Goal: Task Accomplishment & Management: Use online tool/utility

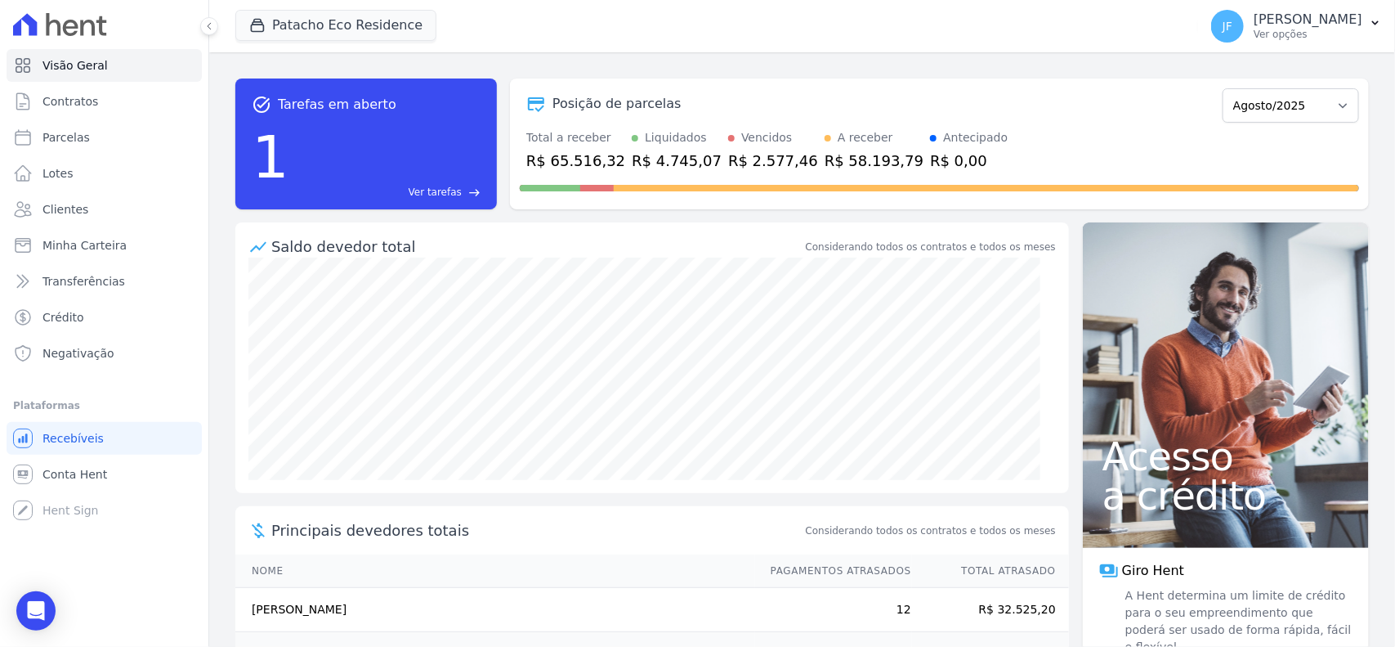
click at [478, 194] on span "east" at bounding box center [474, 192] width 12 height 12
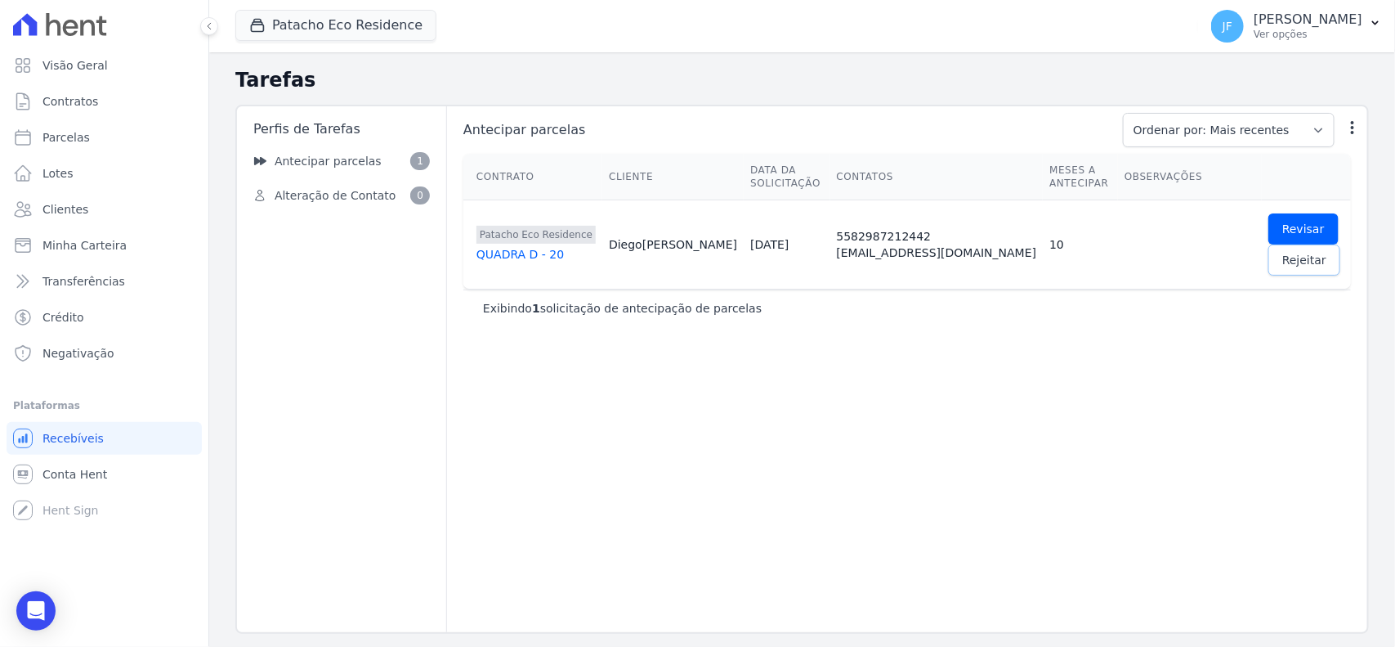
click at [1282, 262] on span "Rejeitar" at bounding box center [1304, 260] width 44 height 16
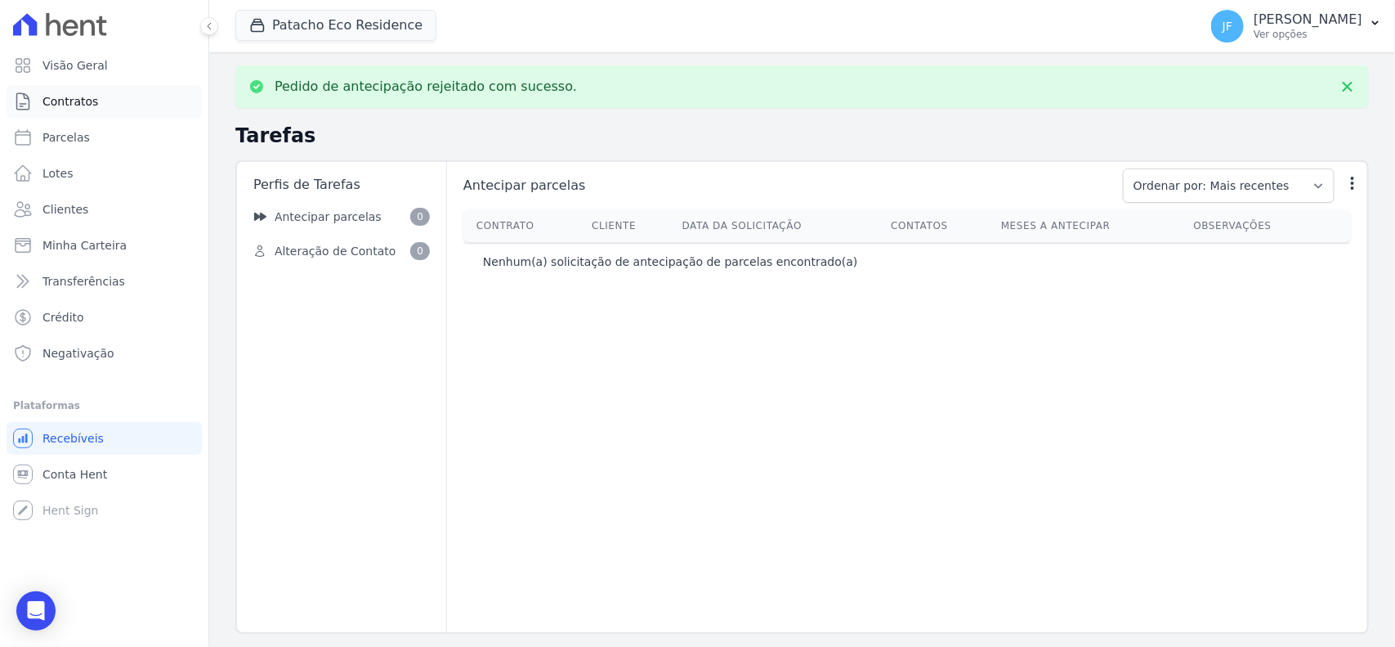
click at [95, 110] on link "Contratos" at bounding box center [104, 101] width 195 height 33
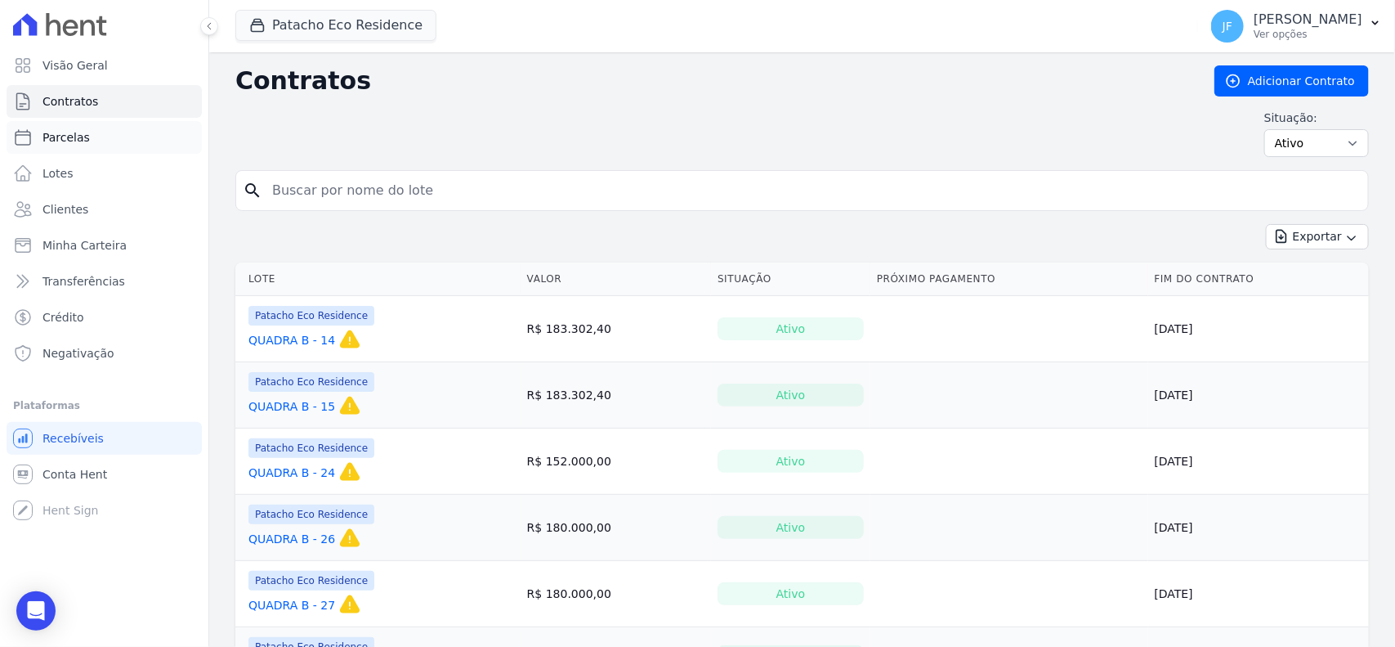
click at [86, 141] on link "Parcelas" at bounding box center [104, 137] width 195 height 33
select select
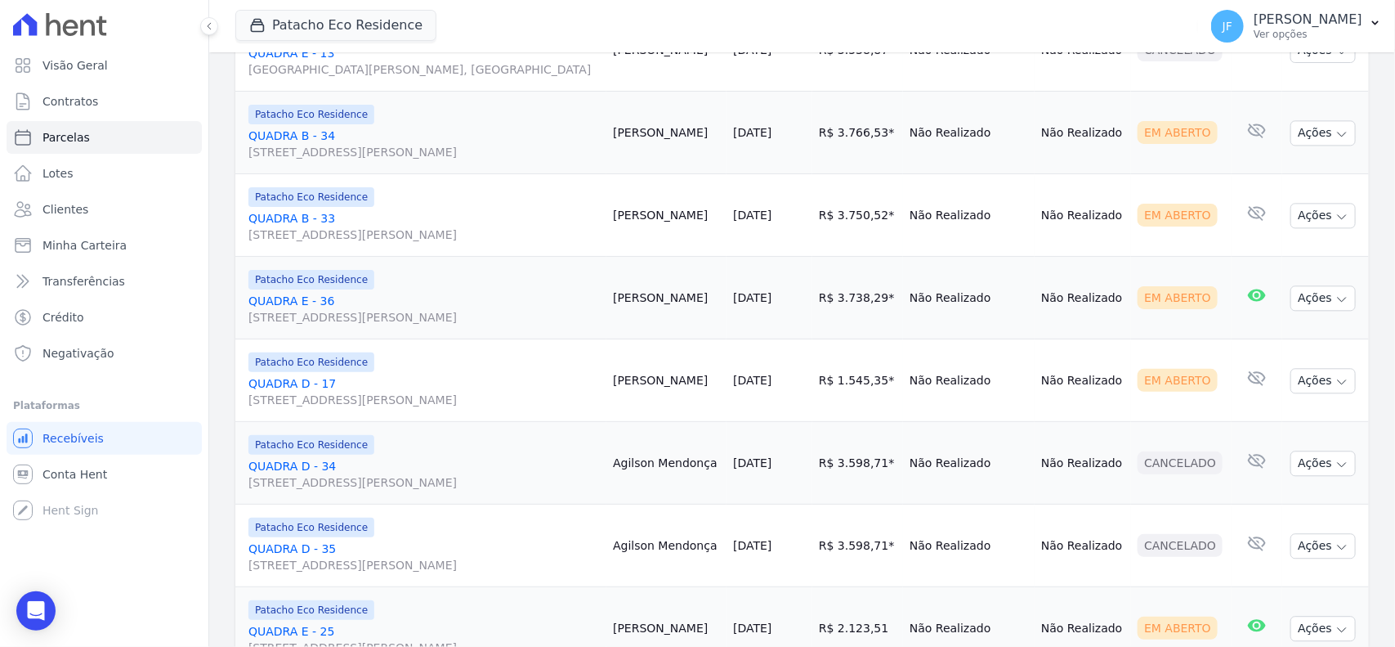
scroll to position [1635, 0]
click at [1304, 226] on button "Ações" at bounding box center [1323, 213] width 65 height 25
click at [1300, 327] on link "Enviar whatsapp" at bounding box center [1316, 312] width 157 height 30
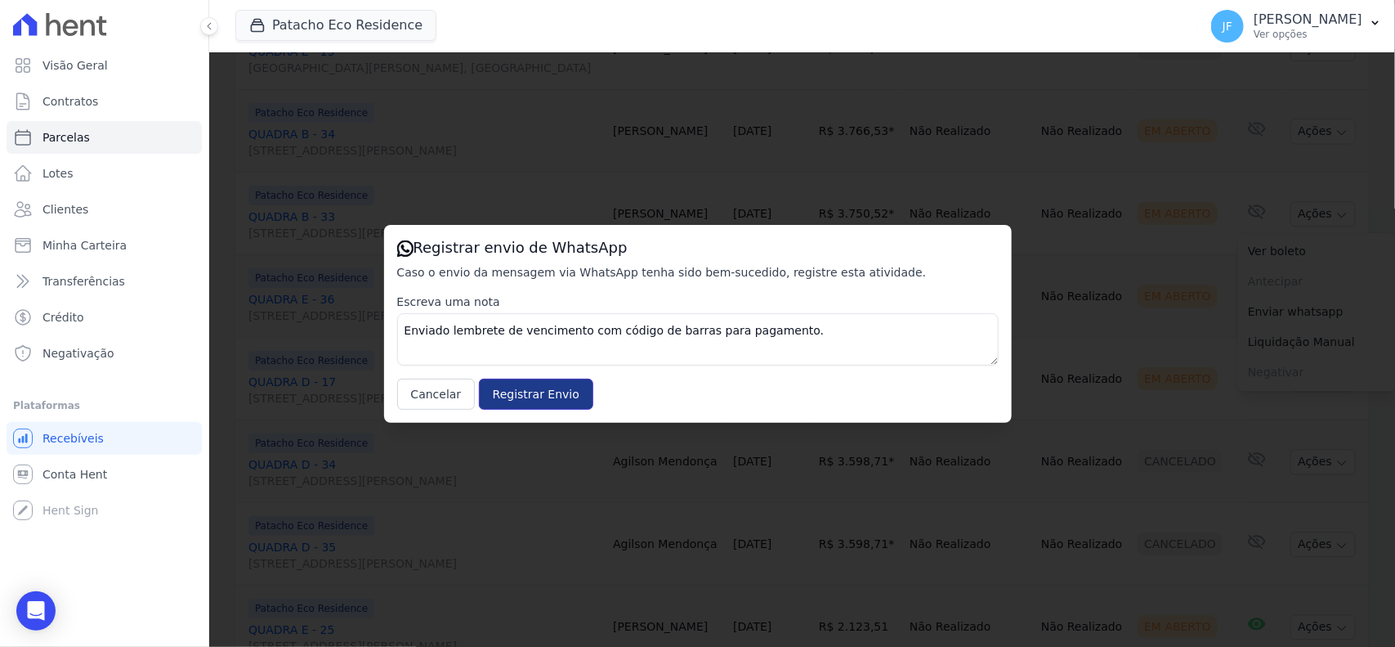
click at [537, 395] on input "Registrar Envio" at bounding box center [536, 393] width 114 height 31
